Goal: Task Accomplishment & Management: Complete application form

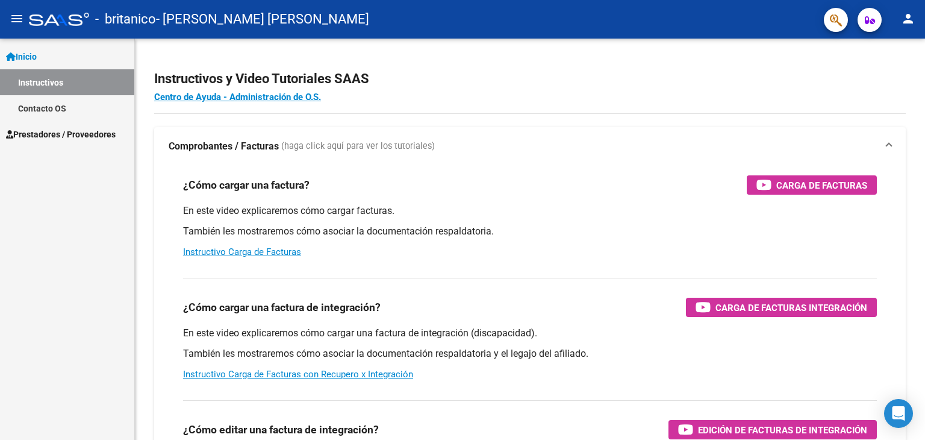
click at [56, 132] on span "Prestadores / Proveedores" at bounding box center [61, 134] width 110 height 13
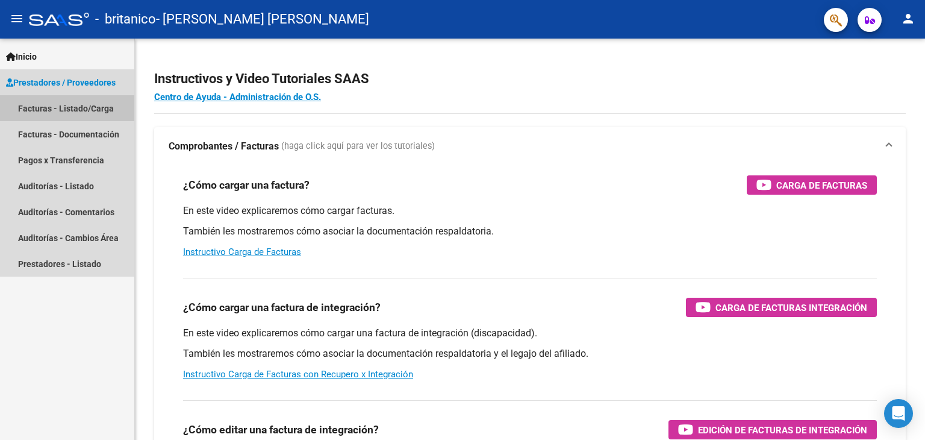
click at [74, 108] on link "Facturas - Listado/Carga" at bounding box center [67, 108] width 134 height 26
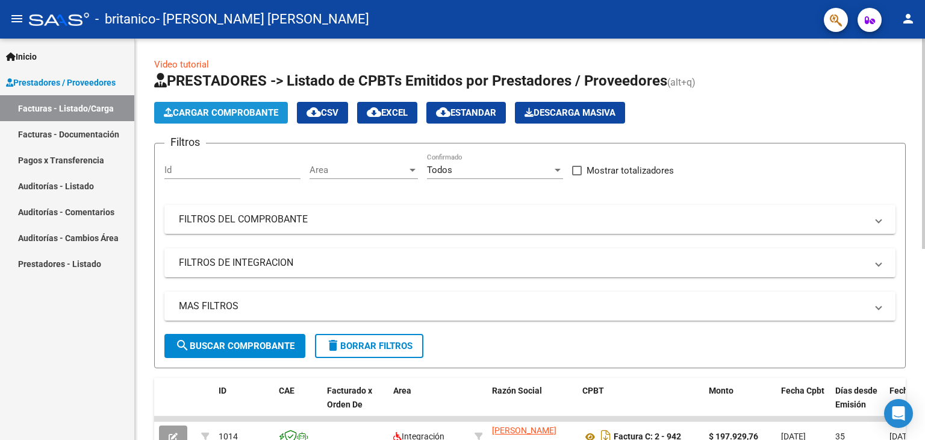
click at [235, 108] on span "Cargar Comprobante" at bounding box center [221, 112] width 114 height 11
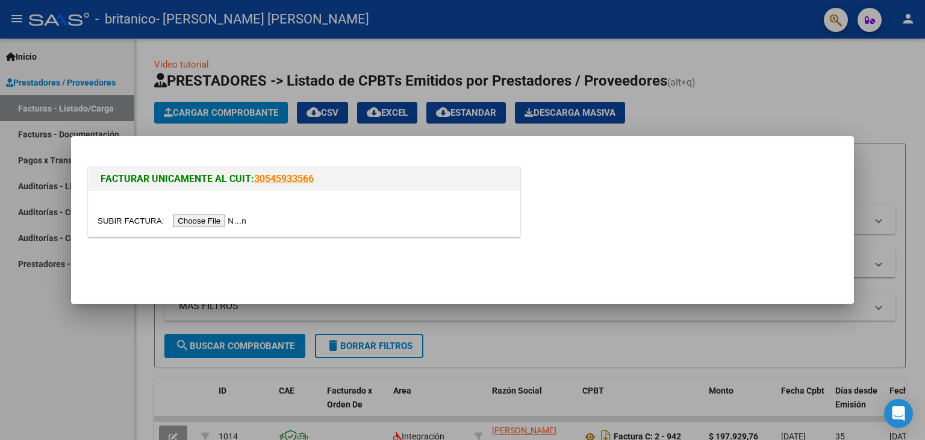
click at [205, 220] on input "file" at bounding box center [174, 220] width 152 height 13
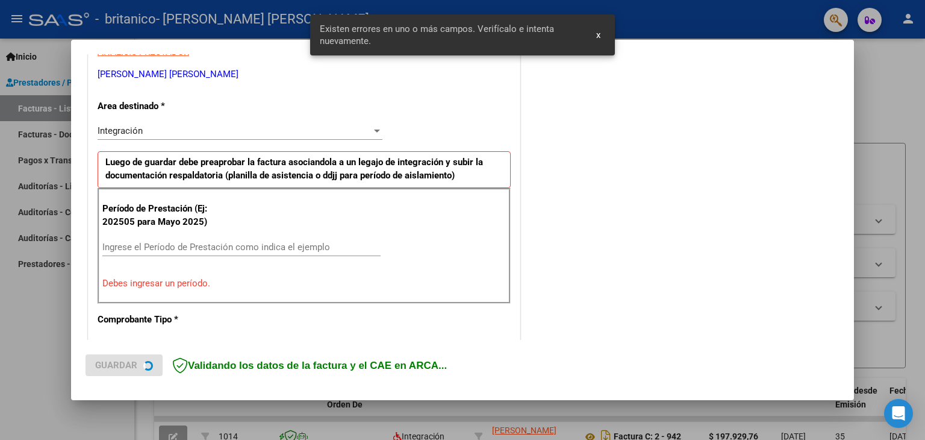
scroll to position [253, 0]
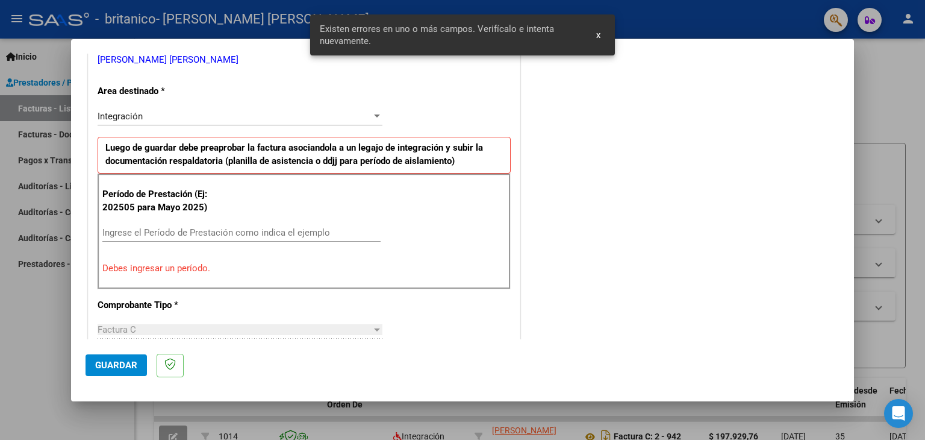
click at [122, 223] on div "Ingrese el Período de Prestación como indica el ejemplo" at bounding box center [241, 232] width 278 height 18
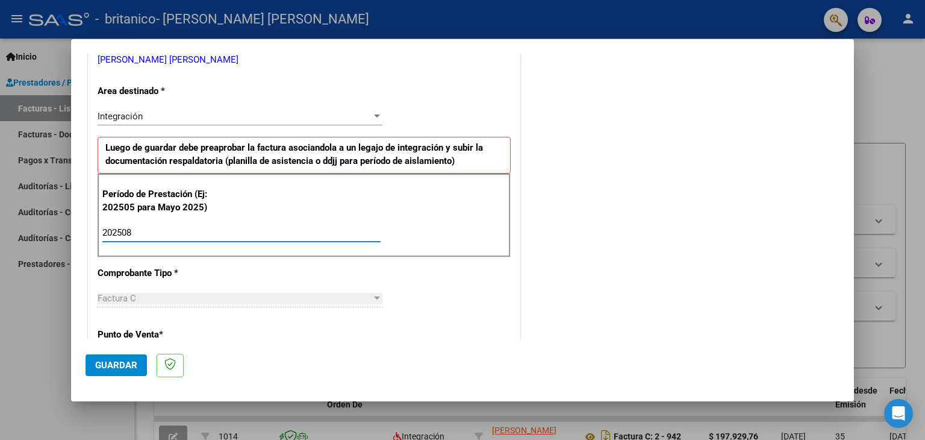
type input "202508"
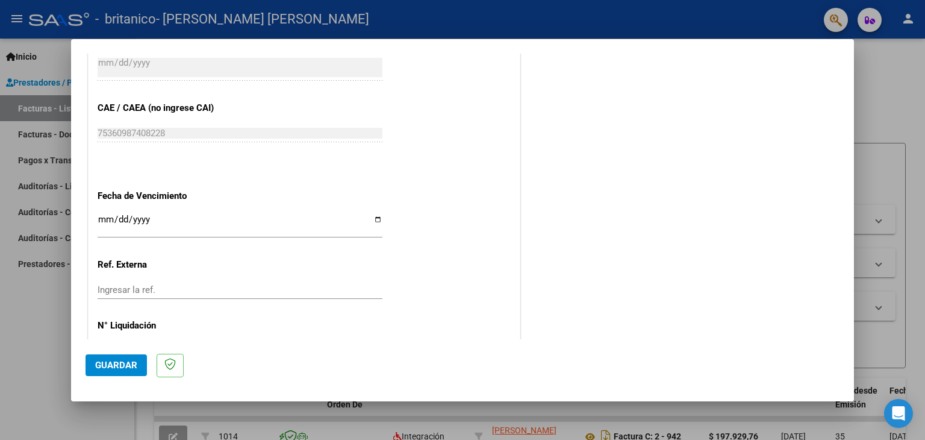
scroll to position [773, 0]
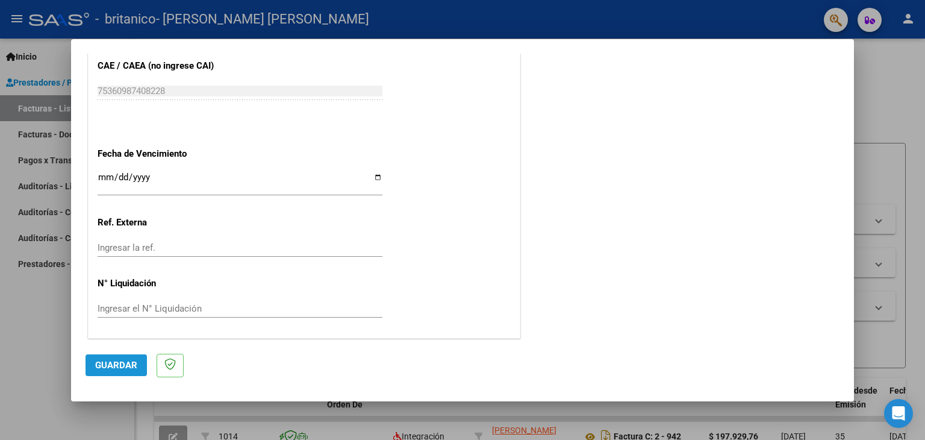
click at [111, 369] on span "Guardar" at bounding box center [116, 365] width 42 height 11
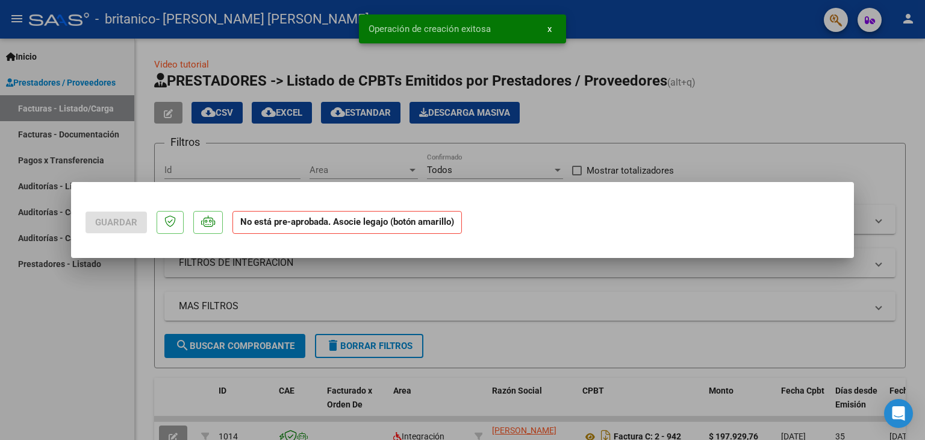
scroll to position [0, 0]
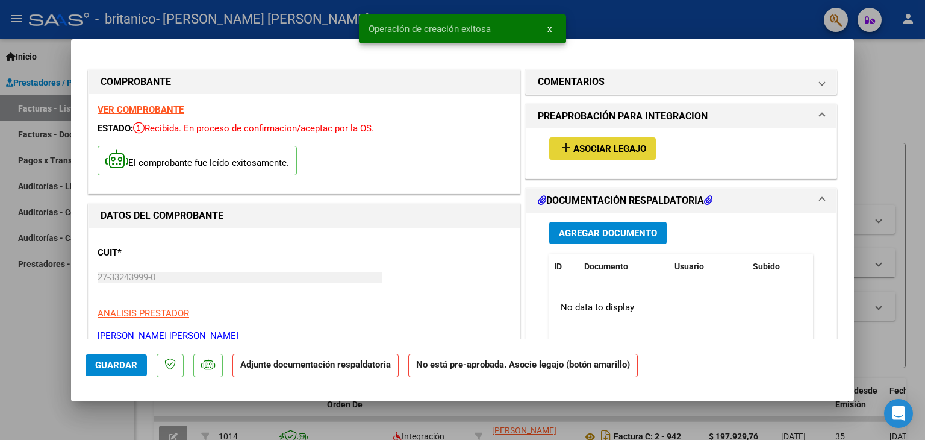
click at [622, 141] on button "add Asociar Legajo" at bounding box center [602, 148] width 107 height 22
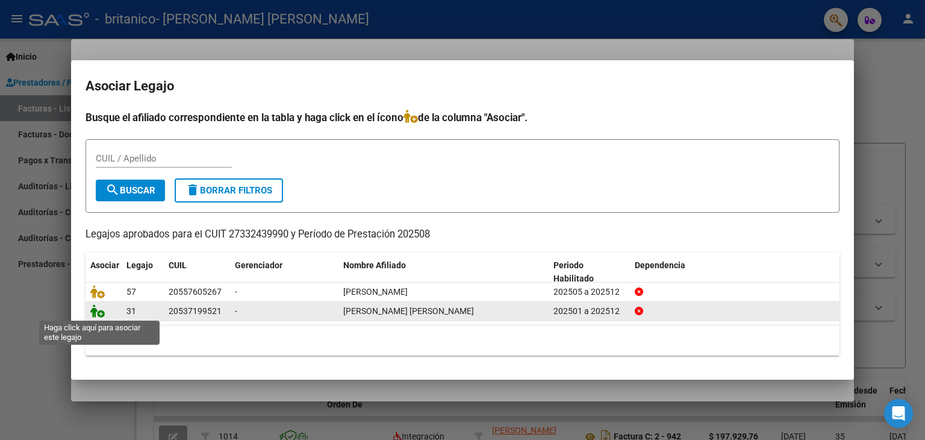
click at [99, 315] on icon at bounding box center [97, 310] width 14 height 13
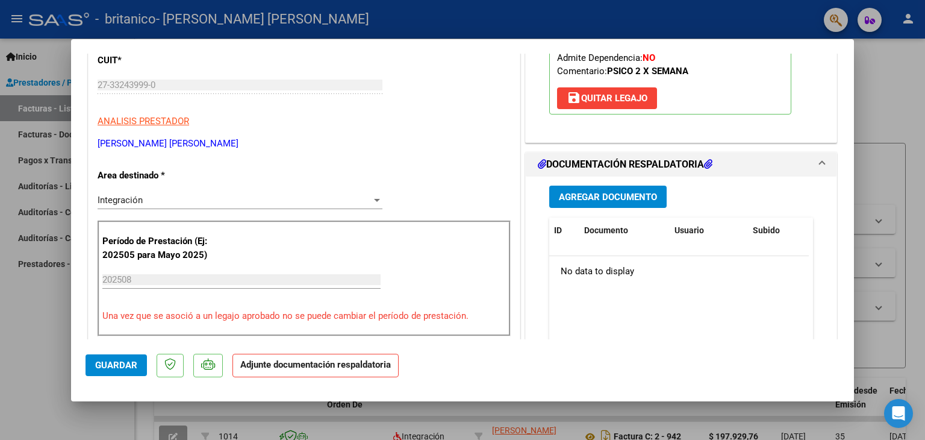
scroll to position [172, 0]
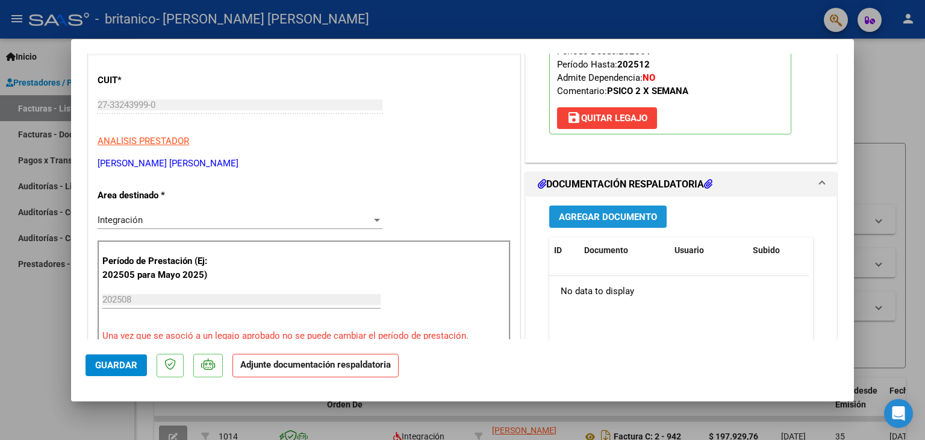
click at [603, 220] on span "Agregar Documento" at bounding box center [608, 216] width 98 height 11
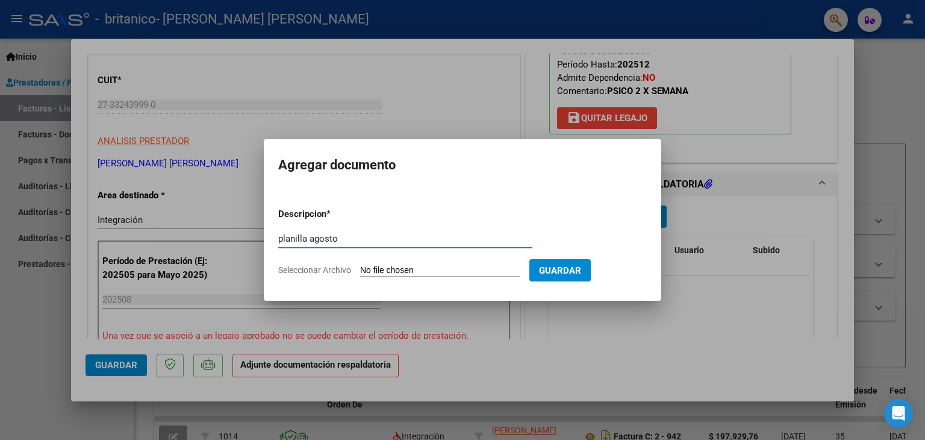
type input "planilla agosto"
click at [447, 266] on input "Seleccionar Archivo" at bounding box center [440, 270] width 160 height 11
type input "C:\fakepath\[PERSON_NAME].pdf"
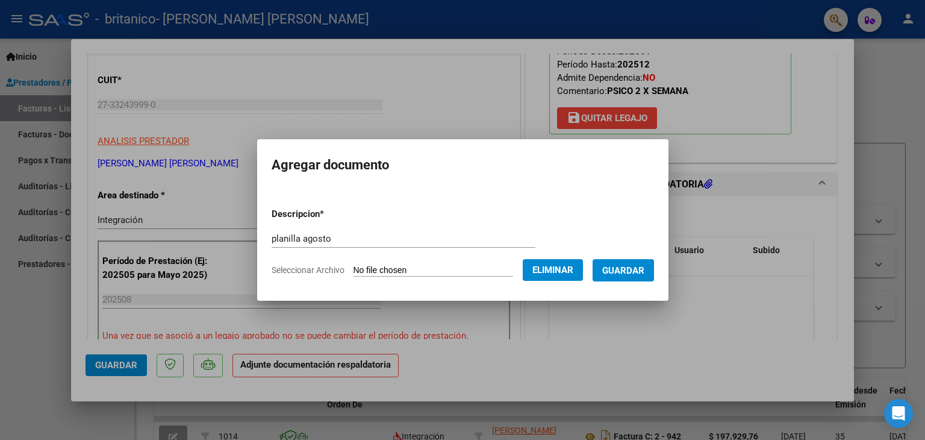
click at [631, 271] on span "Guardar" at bounding box center [623, 270] width 42 height 11
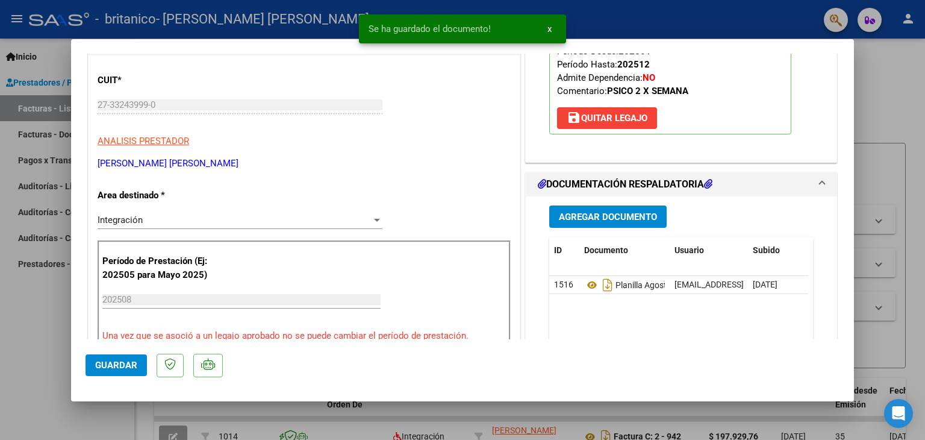
click at [117, 352] on mat-dialog-actions "Guardar" at bounding box center [463, 363] width 754 height 48
click at [117, 364] on span "Guardar" at bounding box center [116, 365] width 42 height 11
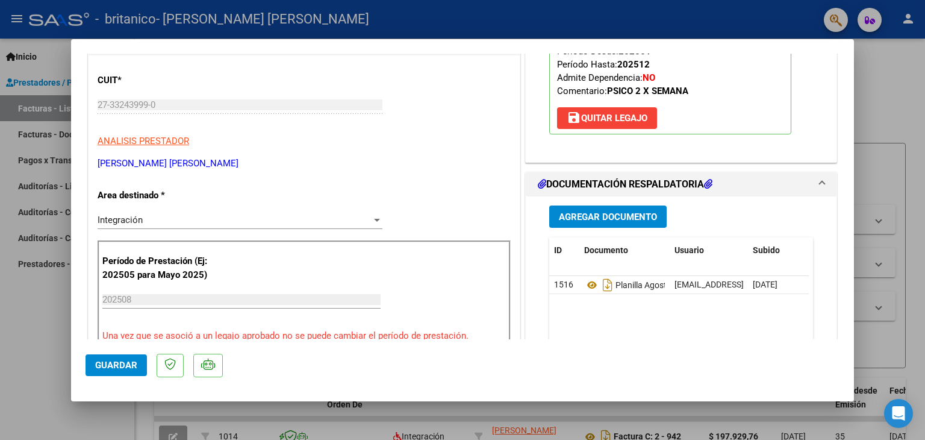
click at [903, 96] on div at bounding box center [462, 220] width 925 height 440
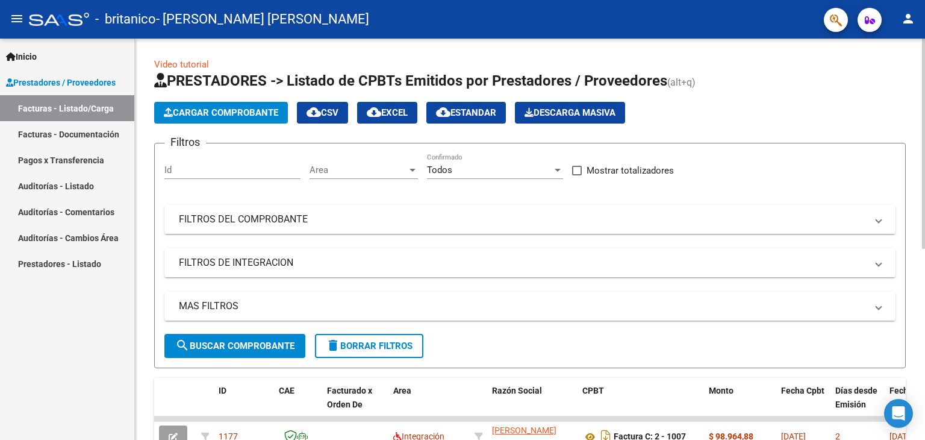
click at [251, 109] on span "Cargar Comprobante" at bounding box center [221, 112] width 114 height 11
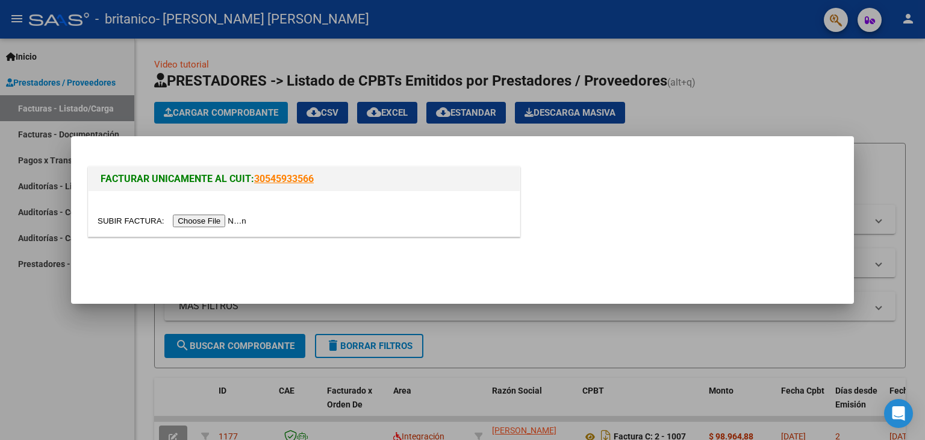
click at [213, 220] on input "file" at bounding box center [174, 220] width 152 height 13
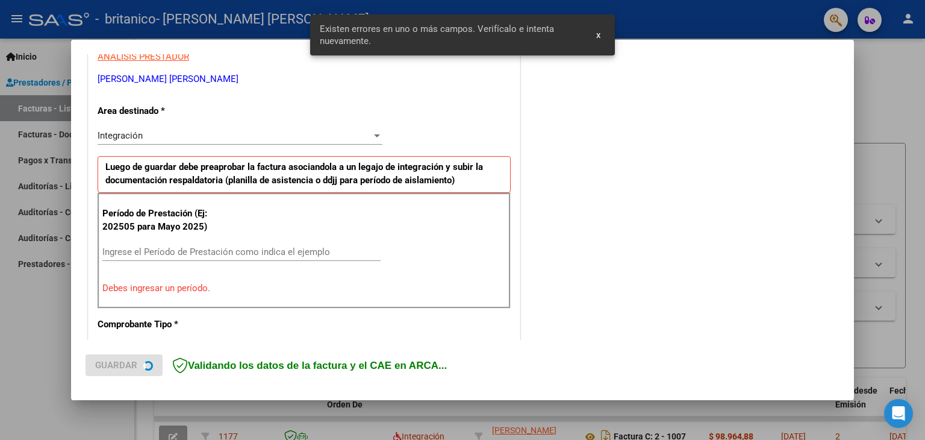
scroll to position [253, 0]
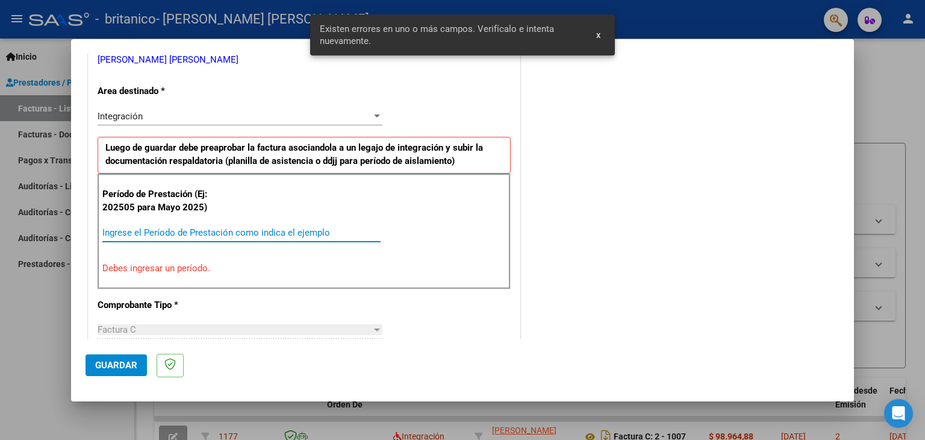
click at [172, 233] on input "Ingrese el Período de Prestación como indica el ejemplo" at bounding box center [241, 232] width 278 height 11
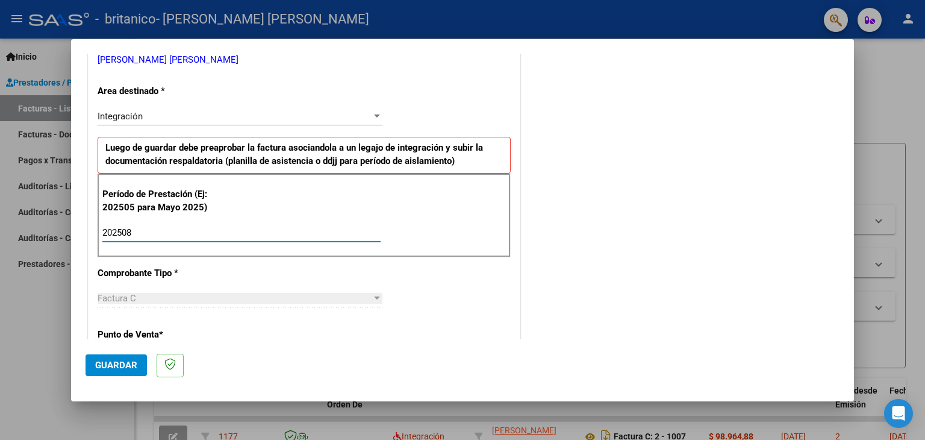
type input "202508"
click at [107, 371] on button "Guardar" at bounding box center [116, 365] width 61 height 22
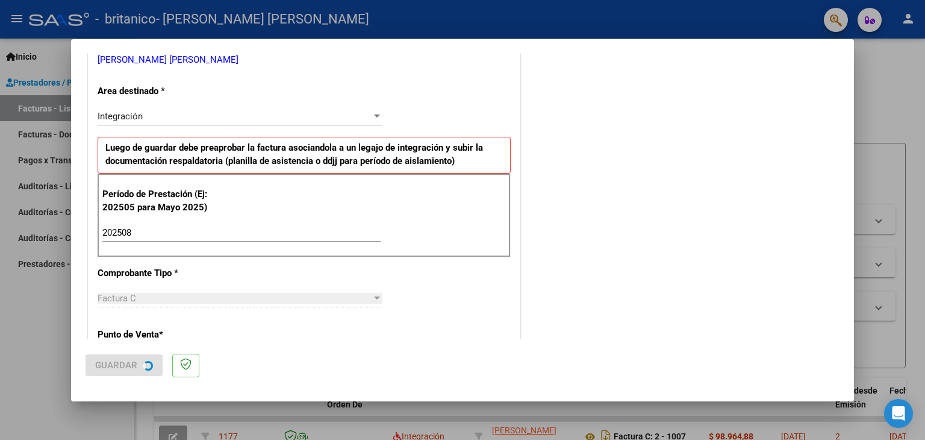
scroll to position [0, 0]
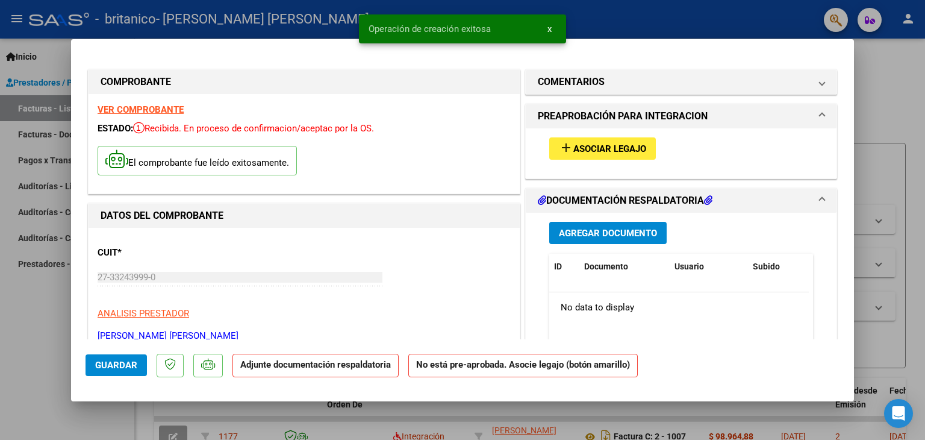
click at [600, 157] on button "add Asociar Legajo" at bounding box center [602, 148] width 107 height 22
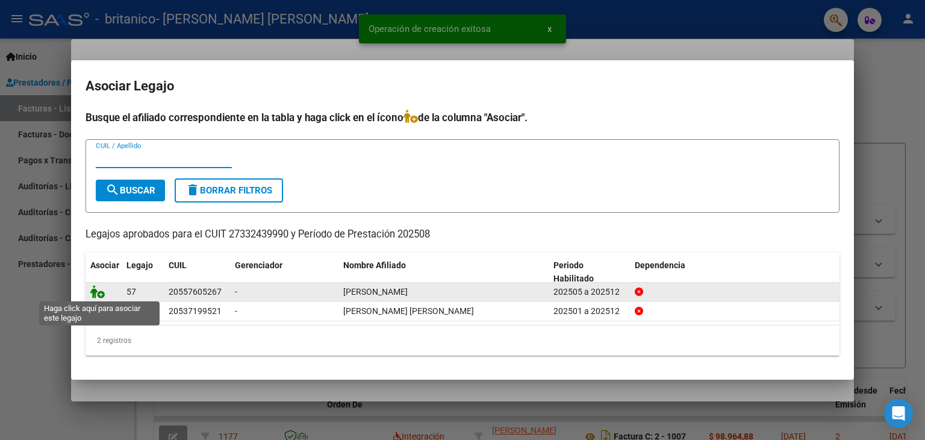
click at [95, 295] on icon at bounding box center [97, 291] width 14 height 13
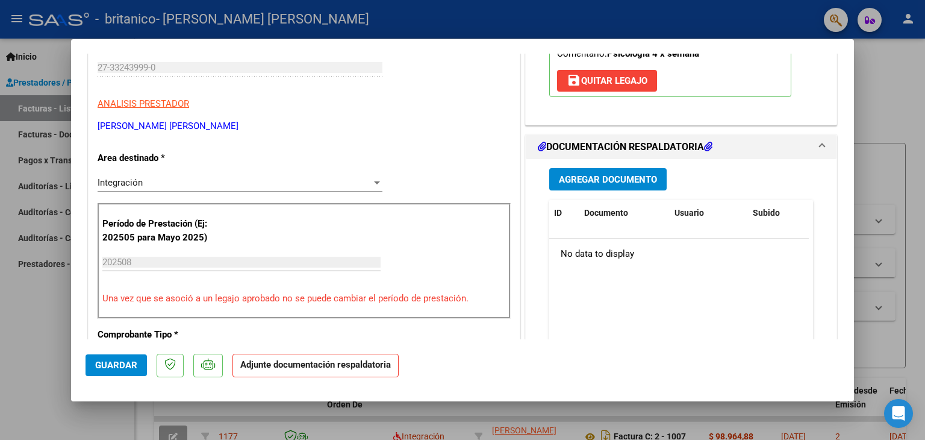
scroll to position [217, 0]
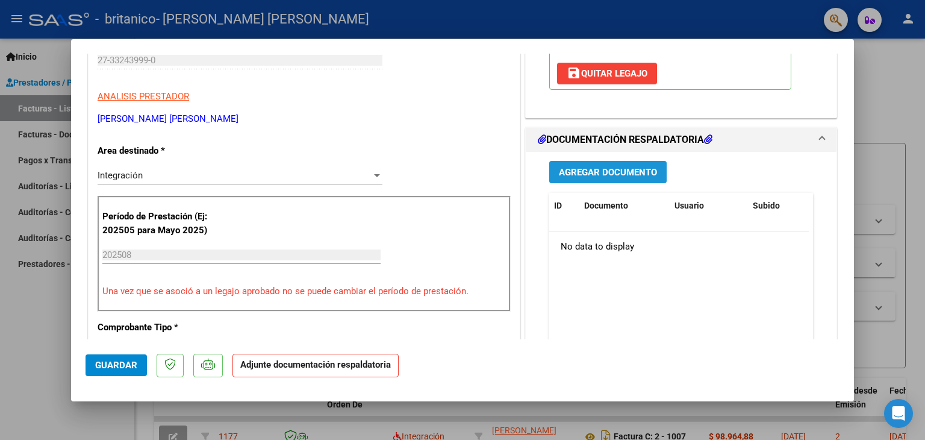
click at [631, 168] on span "Agregar Documento" at bounding box center [608, 172] width 98 height 11
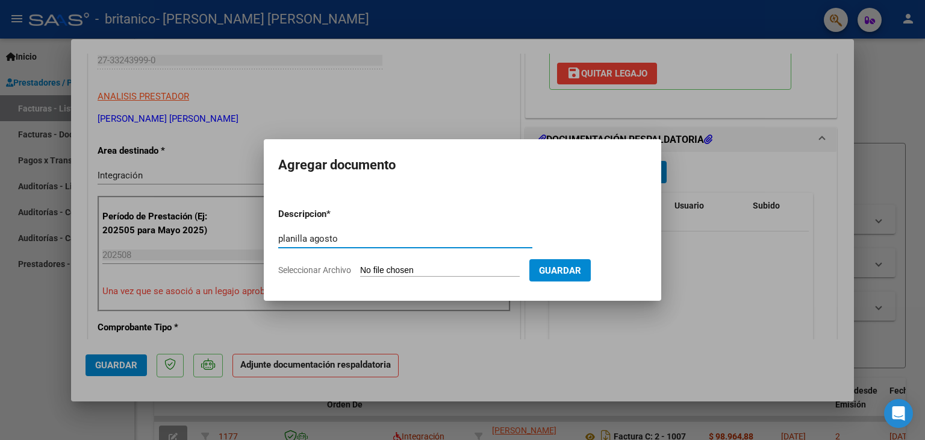
type input "planilla agosto"
click at [419, 270] on input "Seleccionar Archivo" at bounding box center [440, 270] width 160 height 11
type input "C:\fakepath\[PERSON_NAME].pdf"
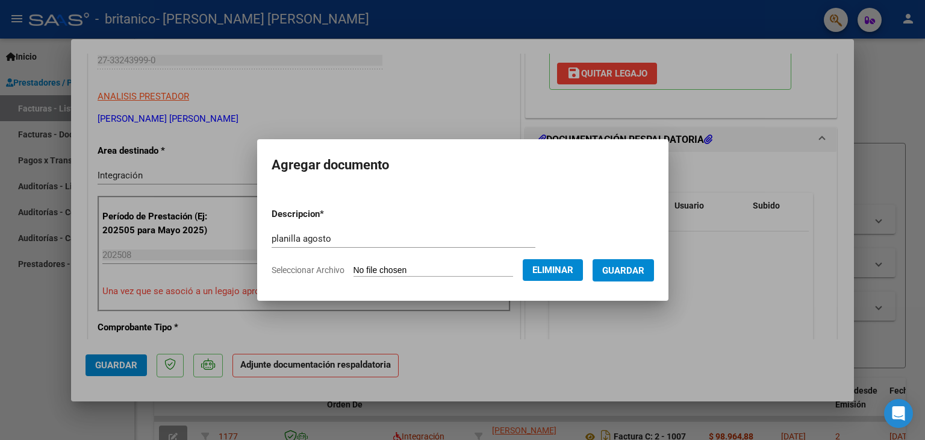
click at [634, 261] on button "Guardar" at bounding box center [623, 270] width 61 height 22
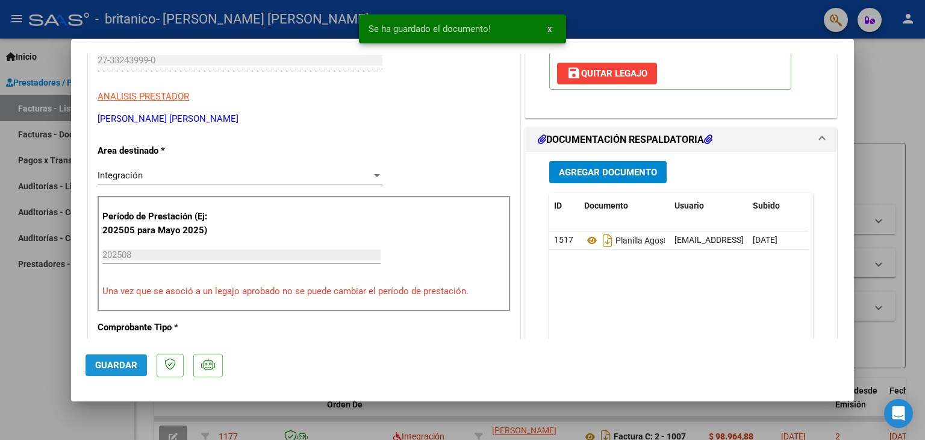
click at [129, 367] on span "Guardar" at bounding box center [116, 365] width 42 height 11
click at [5, 347] on div at bounding box center [462, 220] width 925 height 440
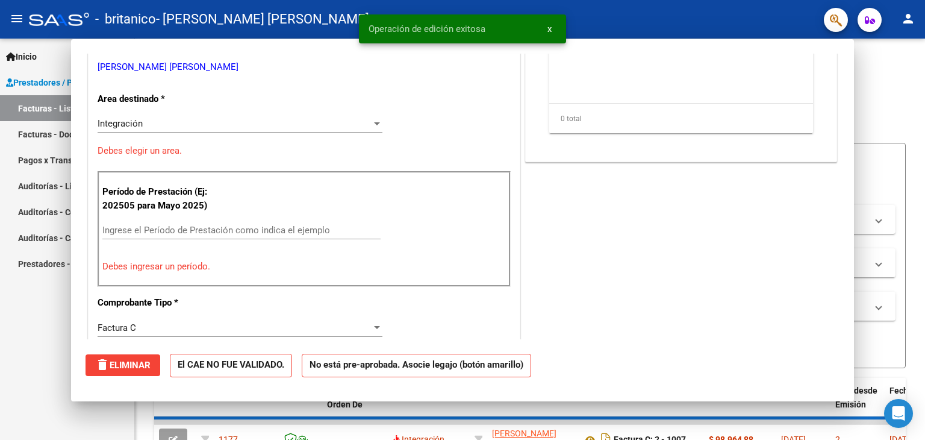
scroll to position [0, 0]
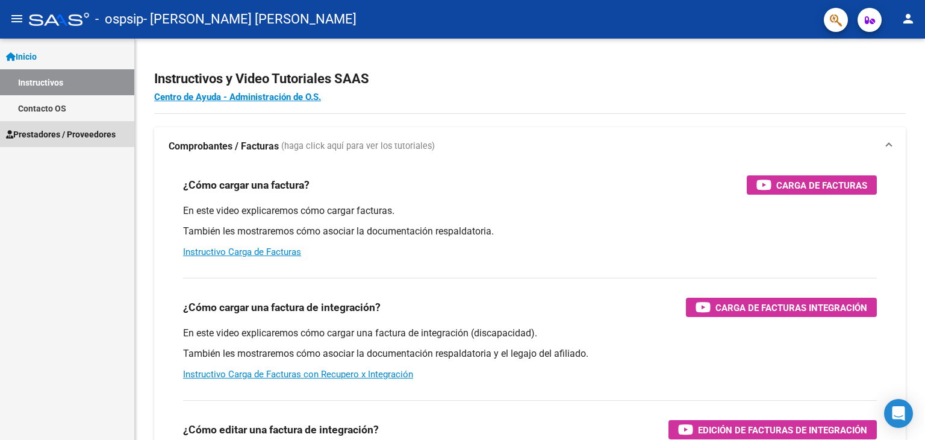
click at [72, 133] on span "Prestadores / Proveedores" at bounding box center [61, 134] width 110 height 13
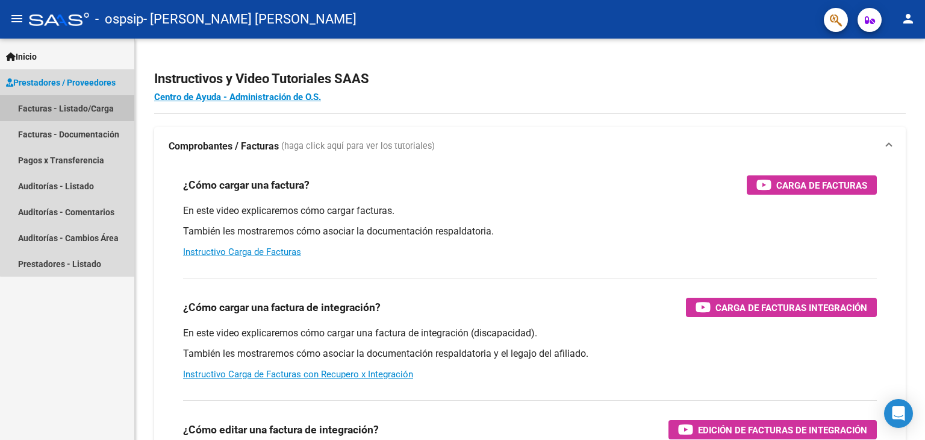
click at [81, 105] on link "Facturas - Listado/Carga" at bounding box center [67, 108] width 134 height 26
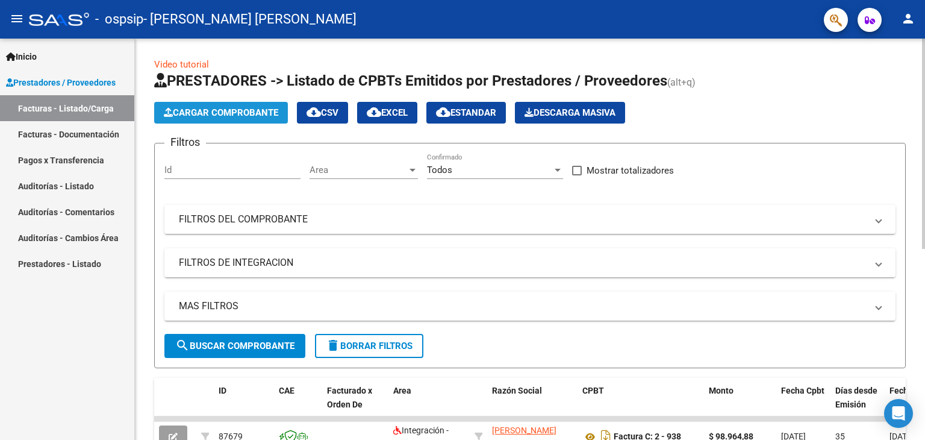
click at [275, 116] on span "Cargar Comprobante" at bounding box center [221, 112] width 114 height 11
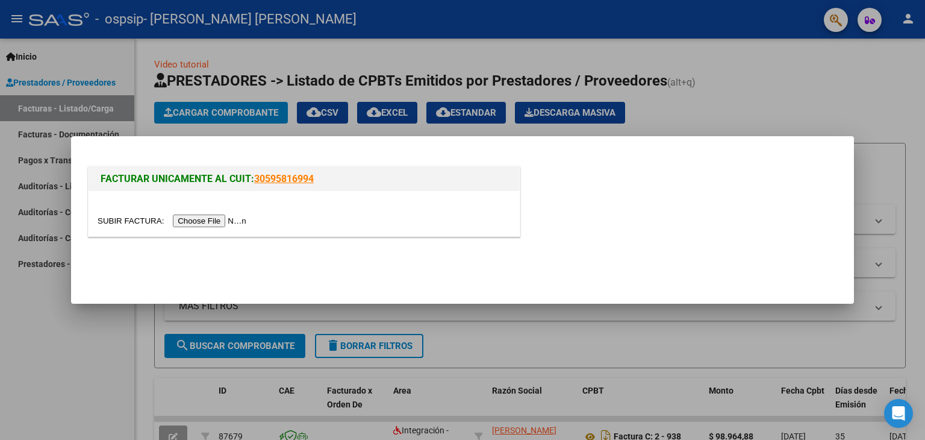
click at [222, 222] on input "file" at bounding box center [174, 220] width 152 height 13
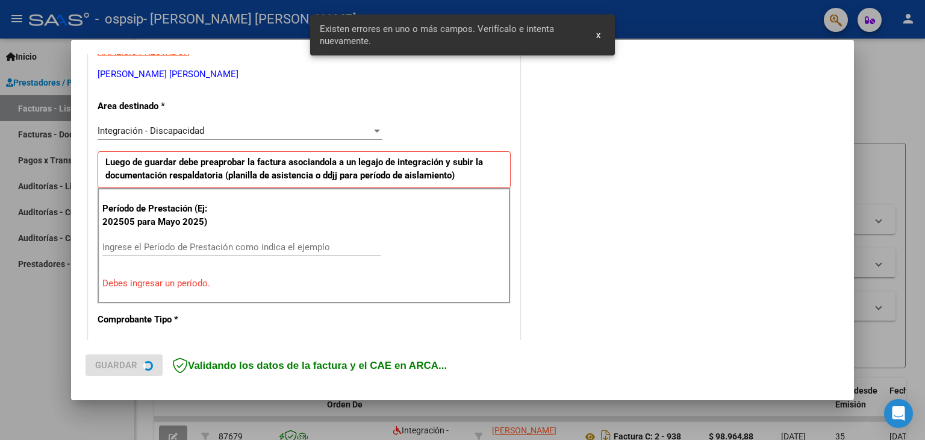
scroll to position [253, 0]
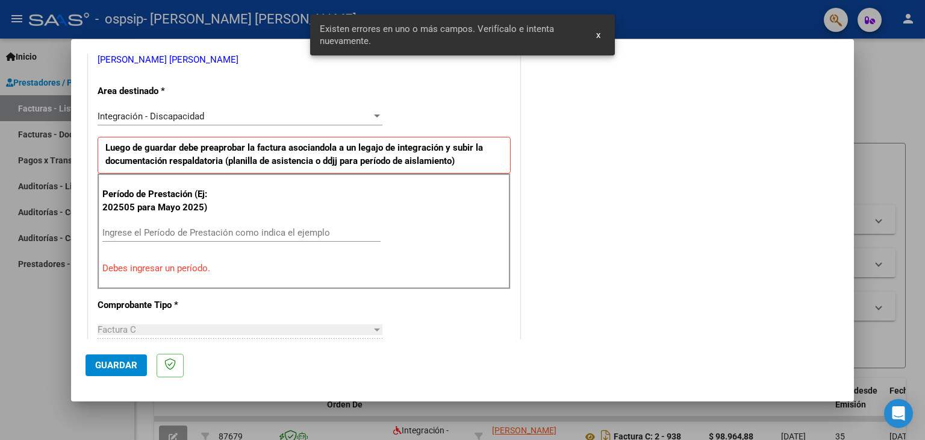
click at [218, 223] on div "Ingrese el Período de Prestación como indica el ejemplo" at bounding box center [241, 232] width 278 height 18
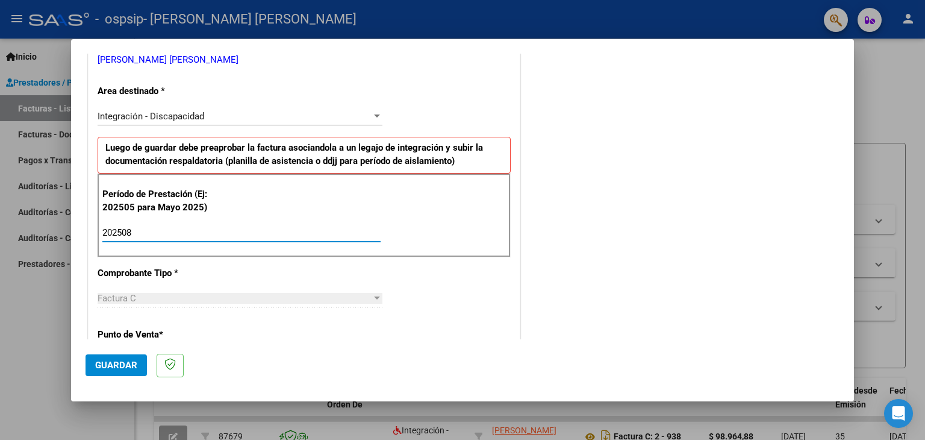
type input "202508"
click at [127, 364] on span "Guardar" at bounding box center [116, 365] width 42 height 11
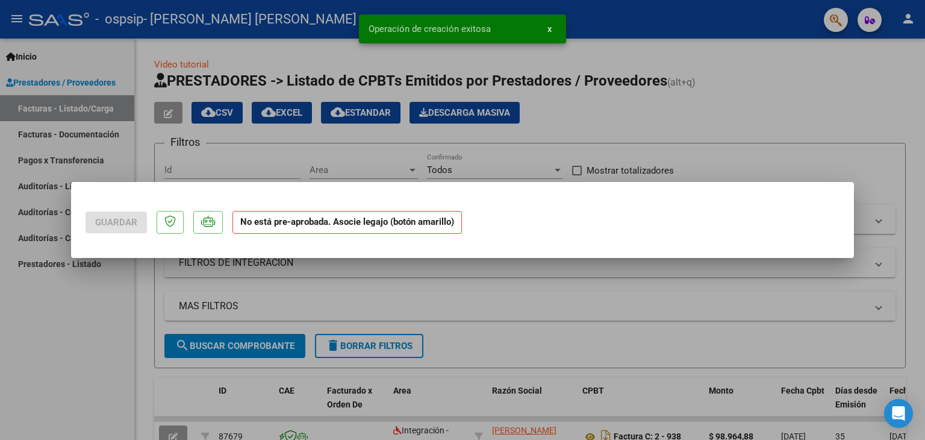
scroll to position [0, 0]
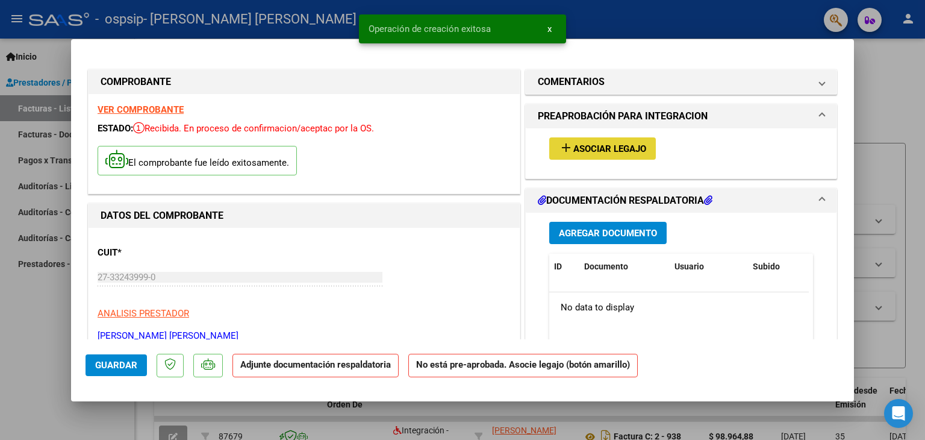
click at [616, 145] on span "Asociar Legajo" at bounding box center [609, 148] width 73 height 11
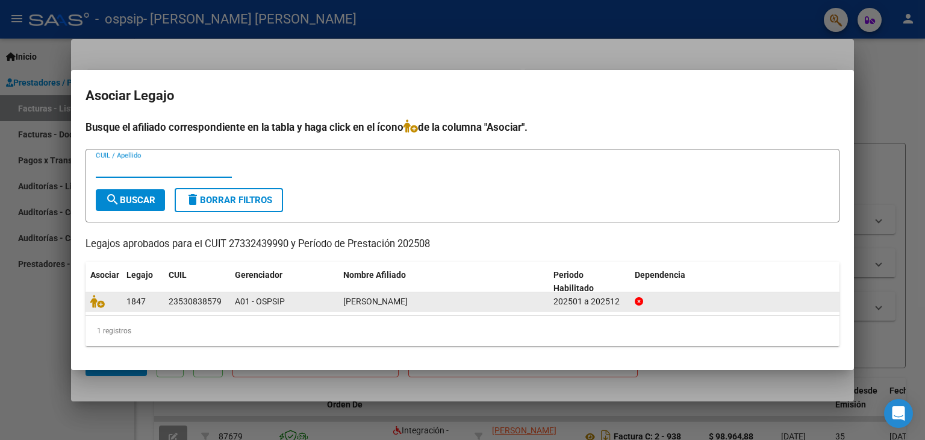
click at [237, 307] on div "A01 - OSPSIP" at bounding box center [284, 301] width 99 height 14
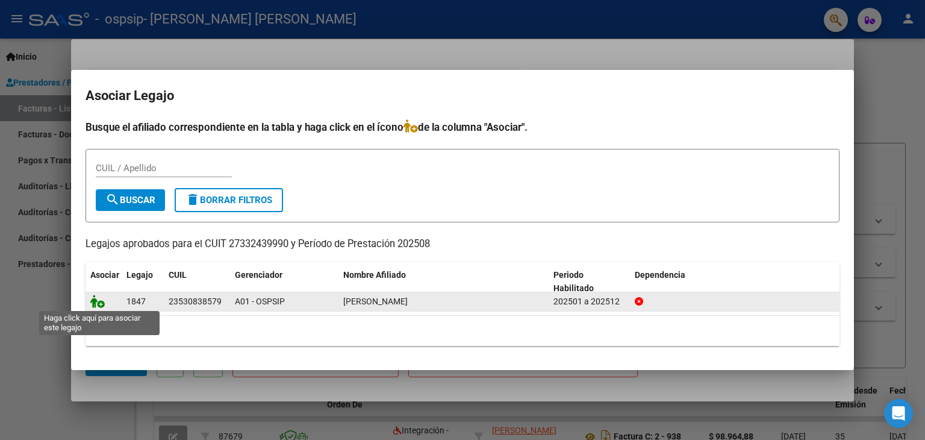
click at [94, 299] on icon at bounding box center [97, 300] width 14 height 13
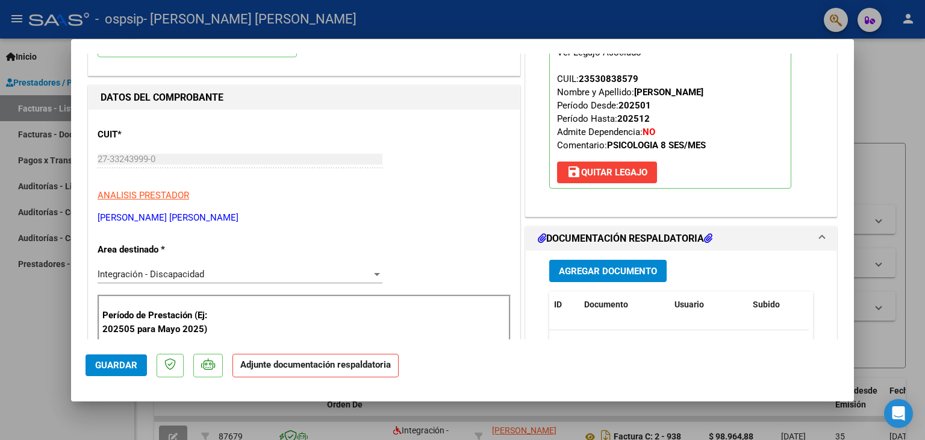
scroll to position [120, 0]
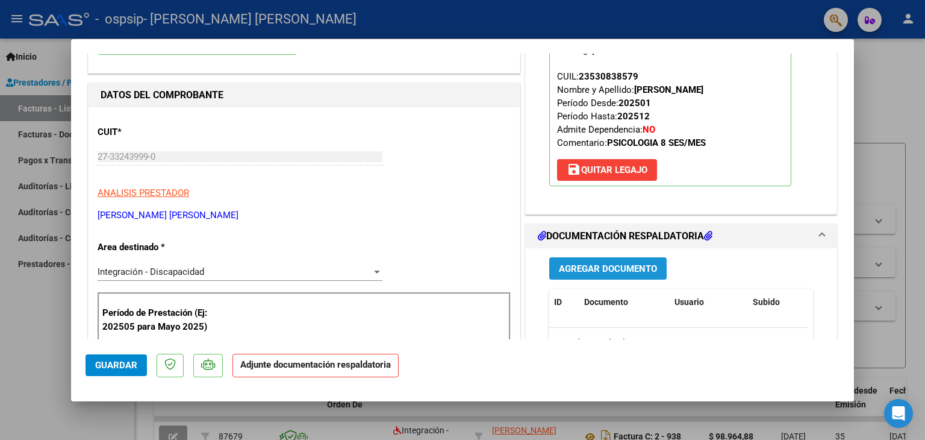
click at [624, 269] on span "Agregar Documento" at bounding box center [608, 268] width 98 height 11
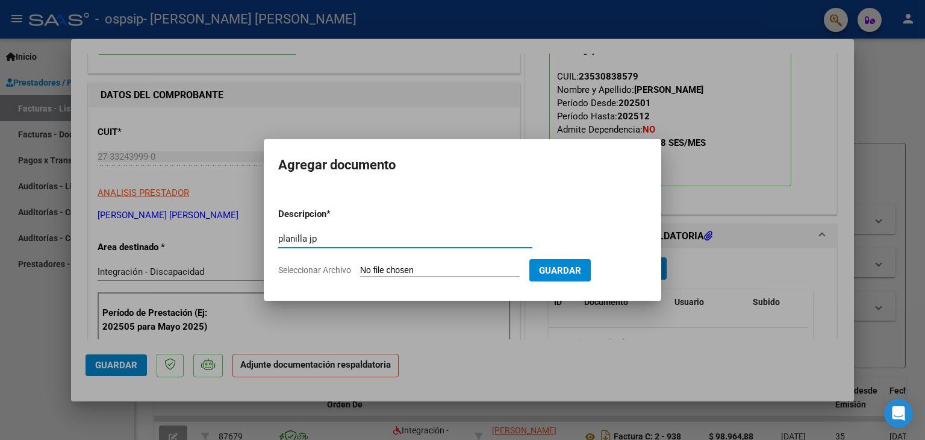
type input "planilla jp"
click at [459, 268] on input "Seleccionar Archivo" at bounding box center [440, 270] width 160 height 11
type input "C:\fakepath\jp.pdf"
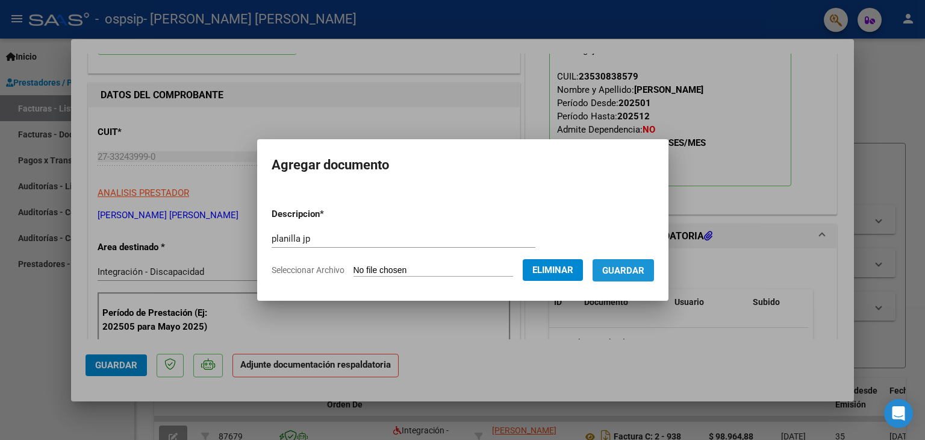
click at [644, 269] on span "Guardar" at bounding box center [623, 270] width 42 height 11
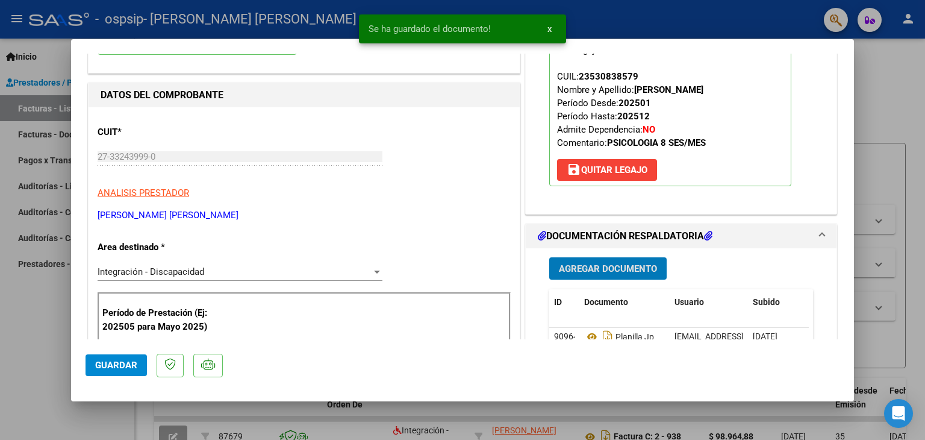
click at [99, 367] on span "Guardar" at bounding box center [116, 365] width 42 height 11
click at [48, 356] on div at bounding box center [462, 220] width 925 height 440
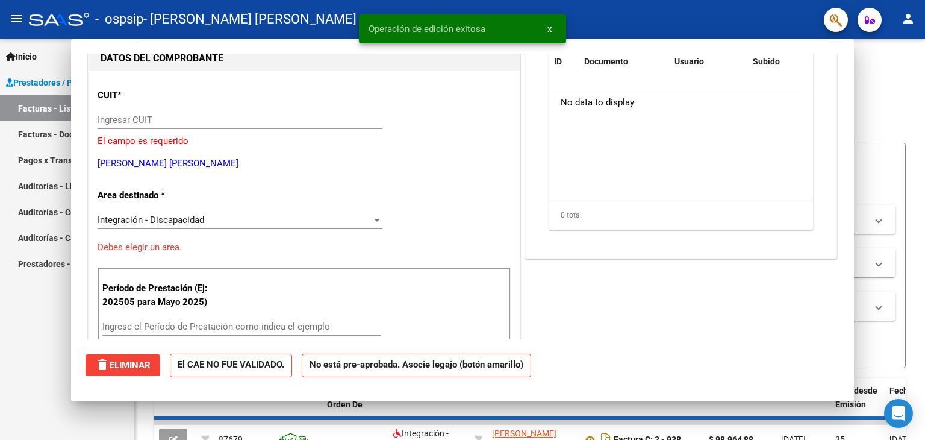
scroll to position [0, 0]
